Goal: Task Accomplishment & Management: Manage account settings

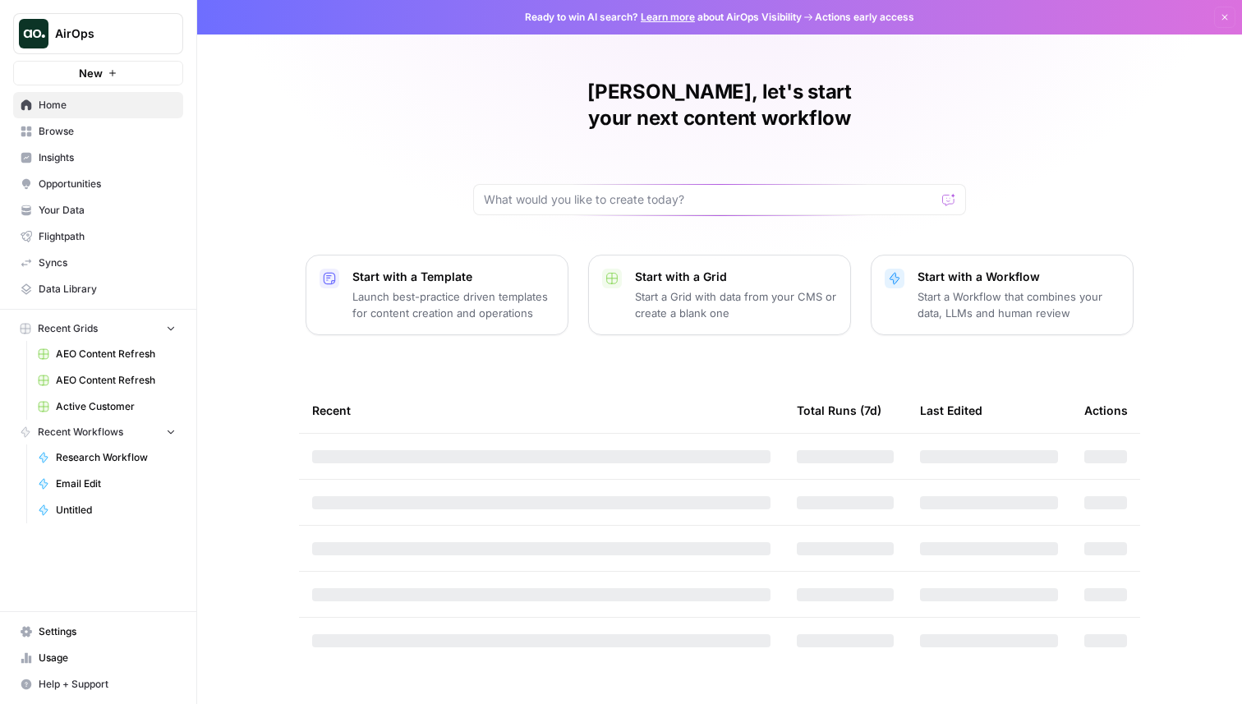
click at [78, 627] on span "Settings" at bounding box center [107, 631] width 137 height 15
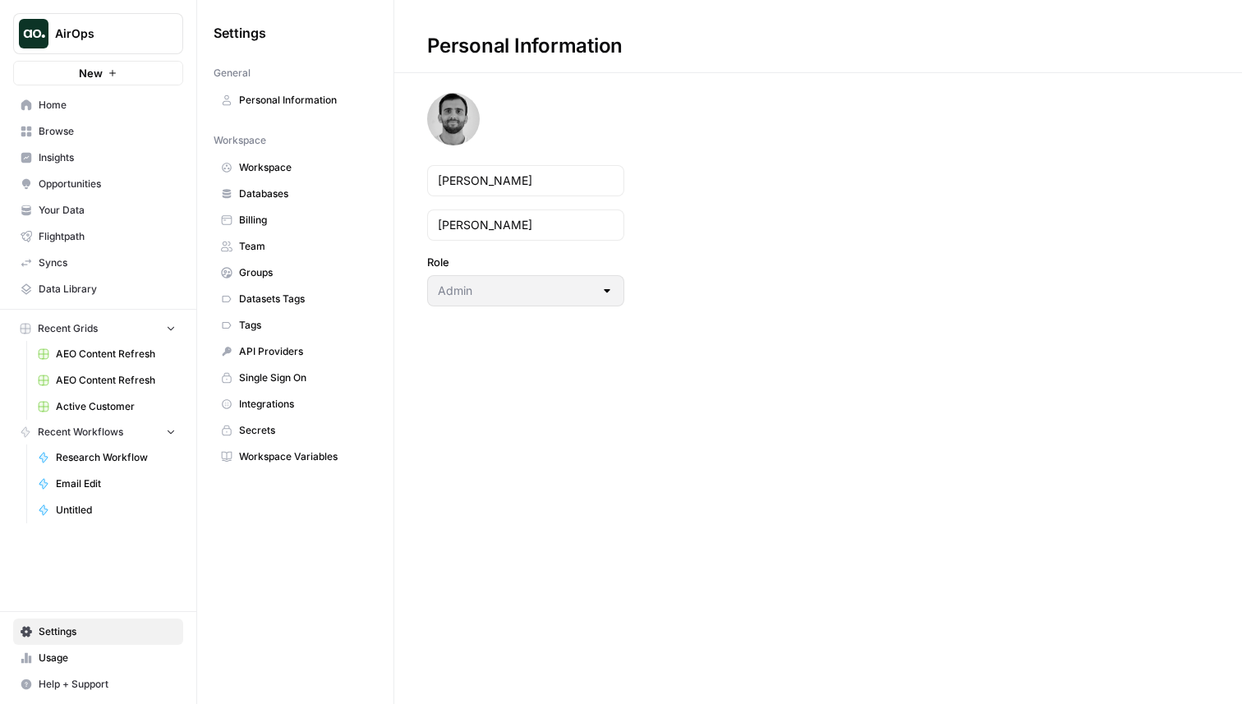
click at [302, 186] on link "Databases" at bounding box center [295, 194] width 163 height 26
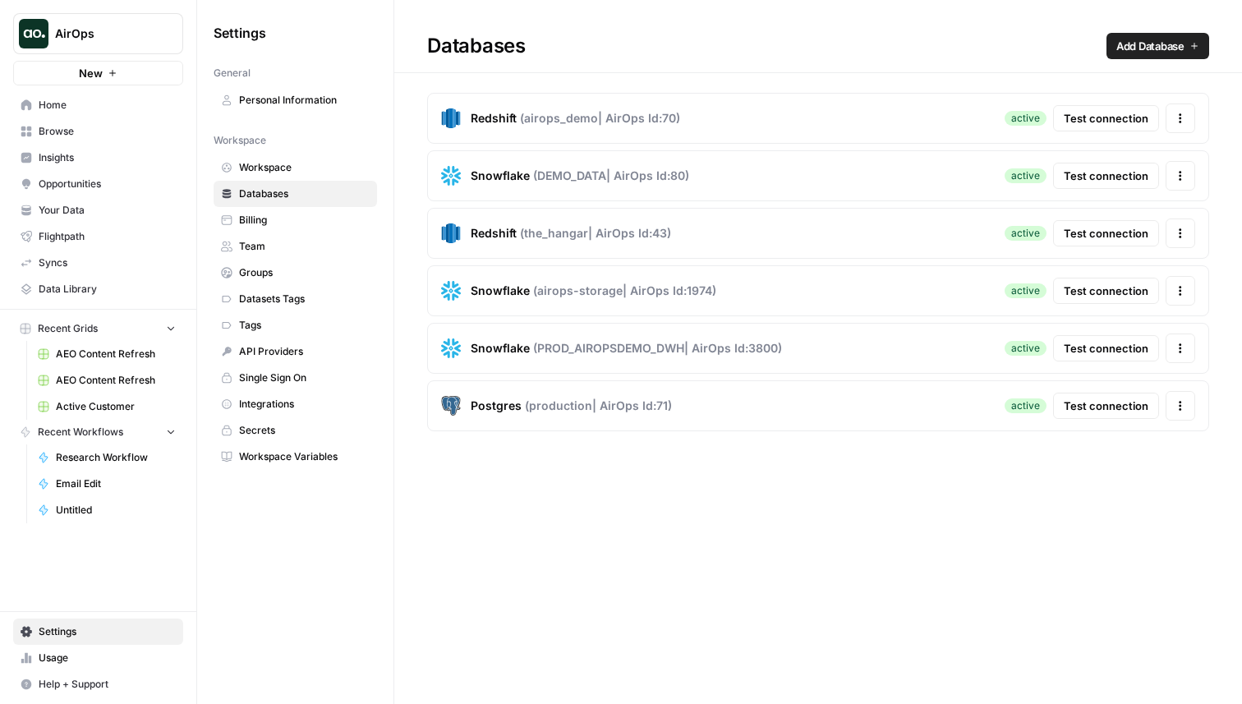
click at [1099, 181] on span "Test connection" at bounding box center [1106, 176] width 85 height 16
click at [1088, 296] on span "Test connection" at bounding box center [1106, 291] width 85 height 16
click at [1084, 357] on button "Test connection" at bounding box center [1106, 348] width 106 height 26
click at [700, 494] on div "Databases Add Database Redshift ( airops_demo | AirOps Id: 70 ) active Test con…" at bounding box center [818, 352] width 848 height 704
click at [1134, 292] on span "Test connection" at bounding box center [1106, 291] width 85 height 16
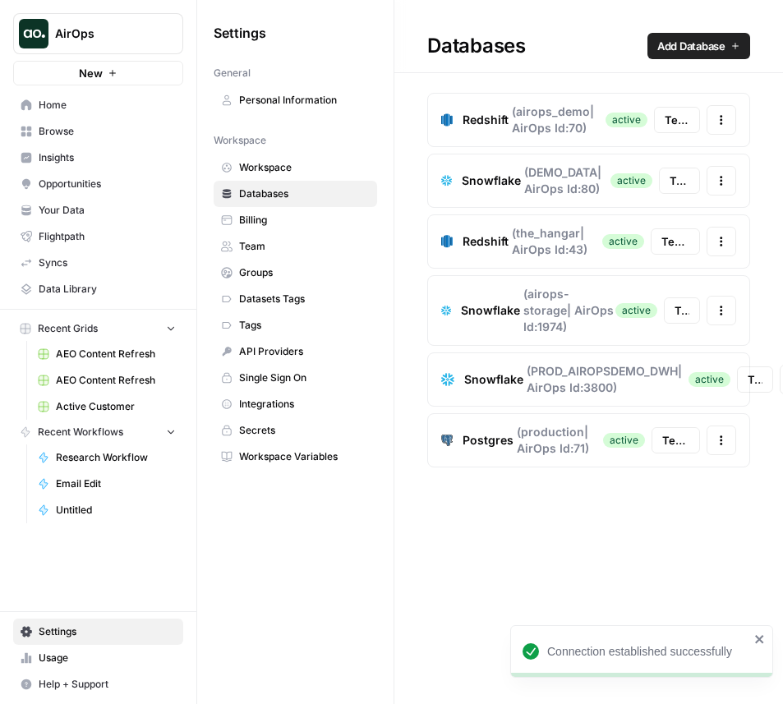
click at [682, 306] on span "Test connection" at bounding box center [682, 310] width 15 height 16
